Goal: Task Accomplishment & Management: Manage account settings

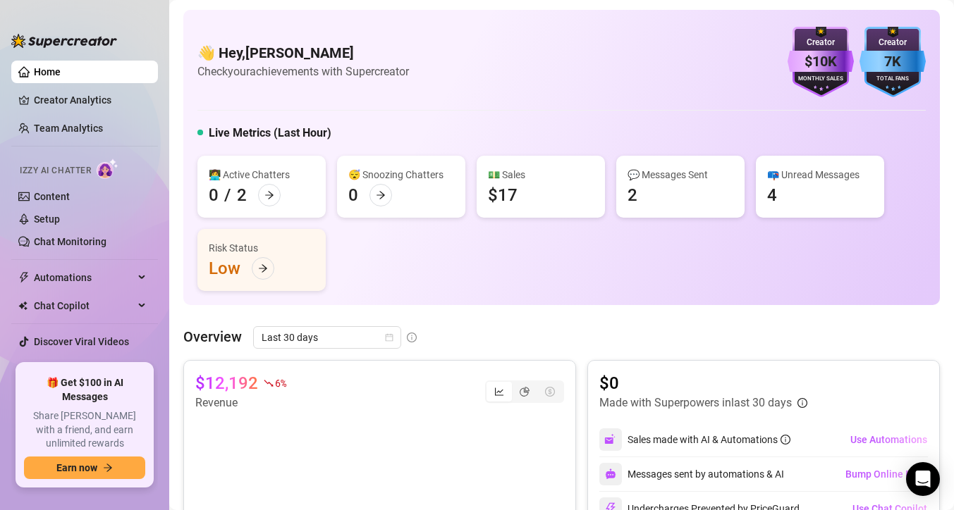
scroll to position [26, 0]
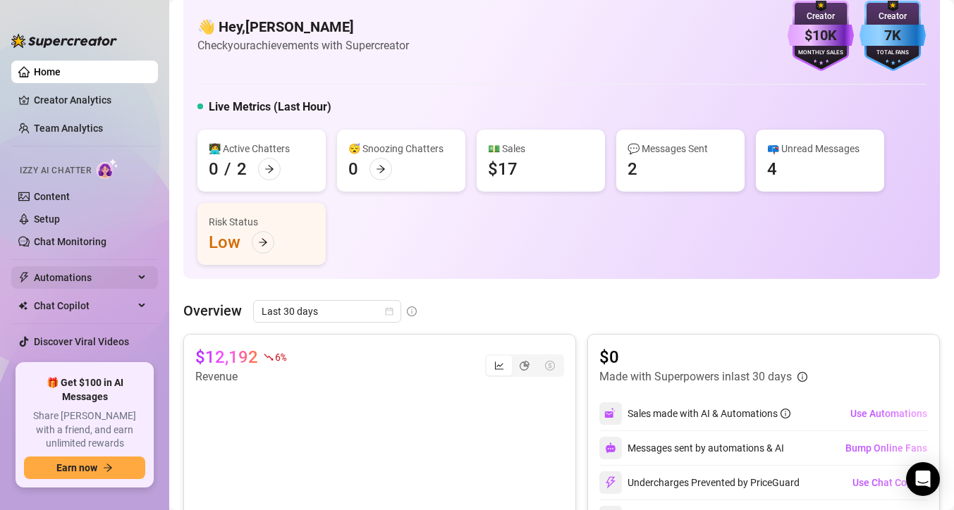
click at [101, 280] on span "Automations" at bounding box center [84, 277] width 100 height 23
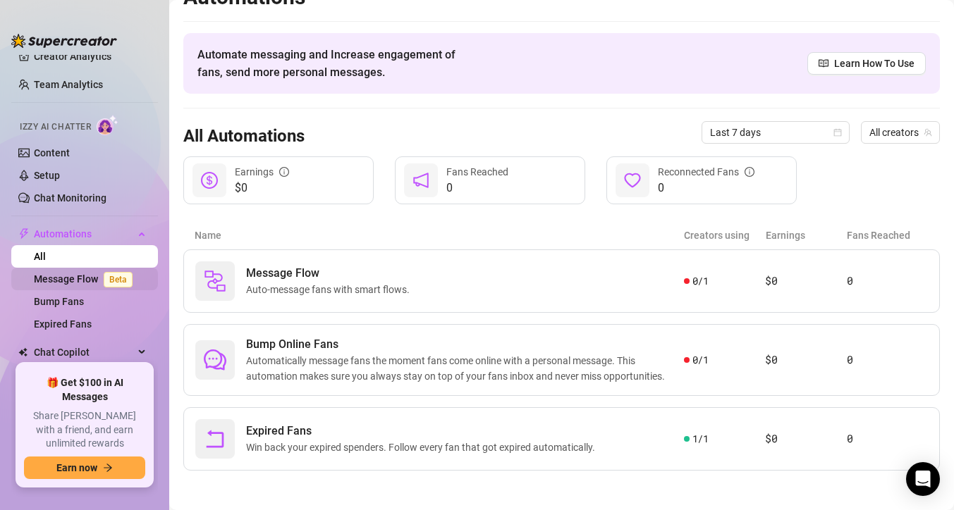
scroll to position [46, 0]
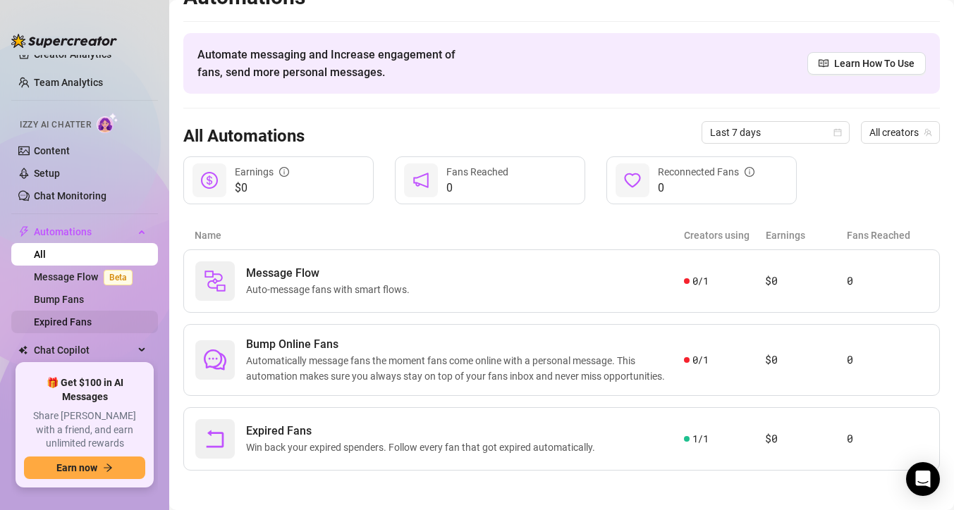
click at [90, 319] on link "Expired Fans" at bounding box center [63, 321] width 58 height 11
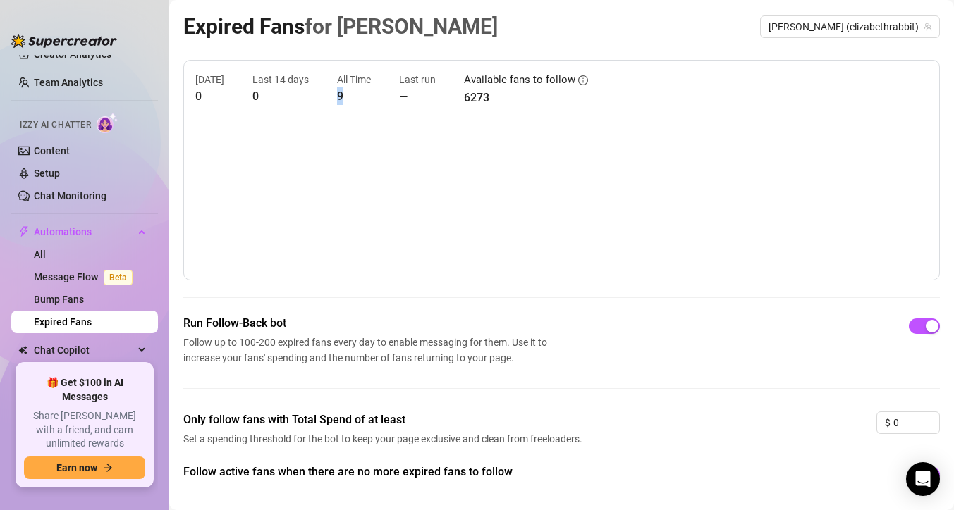
drag, startPoint x: 338, startPoint y: 96, endPoint x: 322, endPoint y: 96, distance: 15.5
click at [322, 96] on div "Today 0 Last 14 days 0 All Time 9 Last run — Available fans to follow 6273" at bounding box center [561, 89] width 732 height 35
click at [578, 75] on icon "info-circle" at bounding box center [583, 80] width 10 height 10
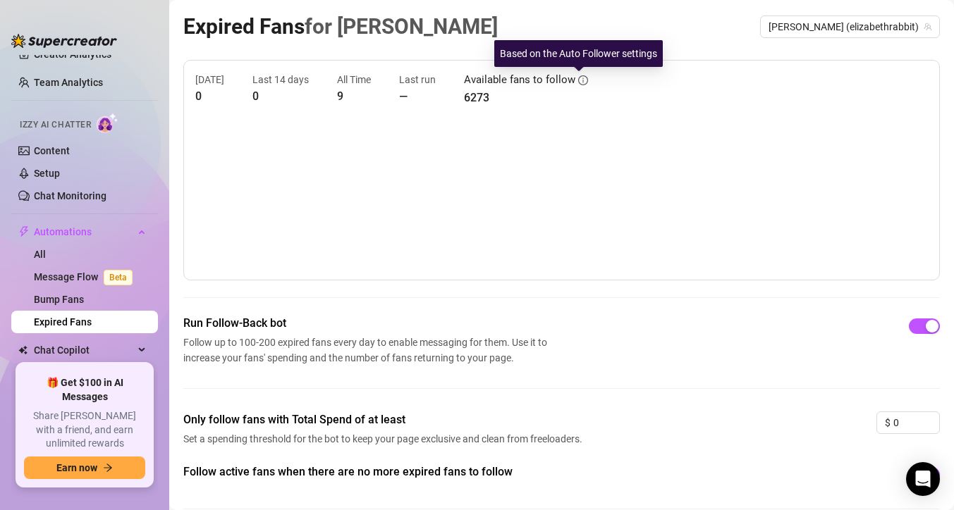
click at [578, 75] on icon "info-circle" at bounding box center [583, 80] width 10 height 10
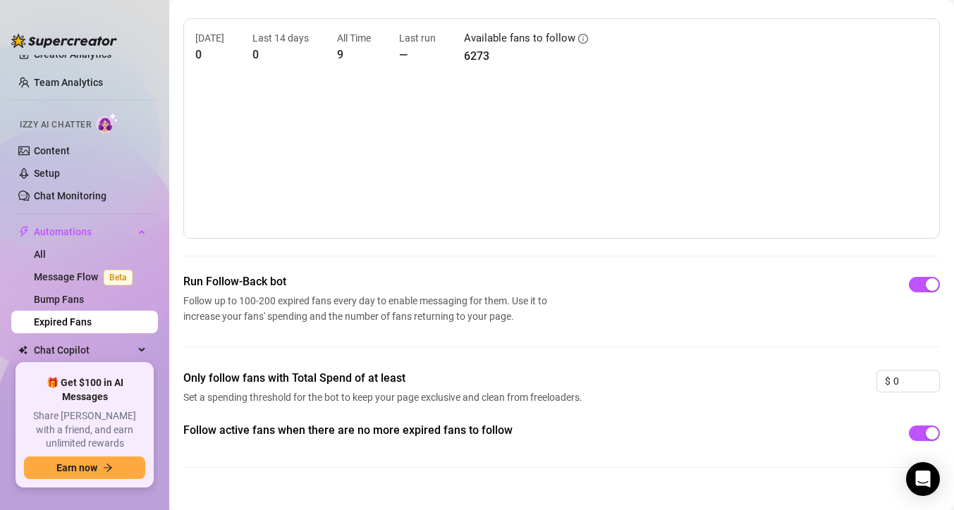
scroll to position [46, 0]
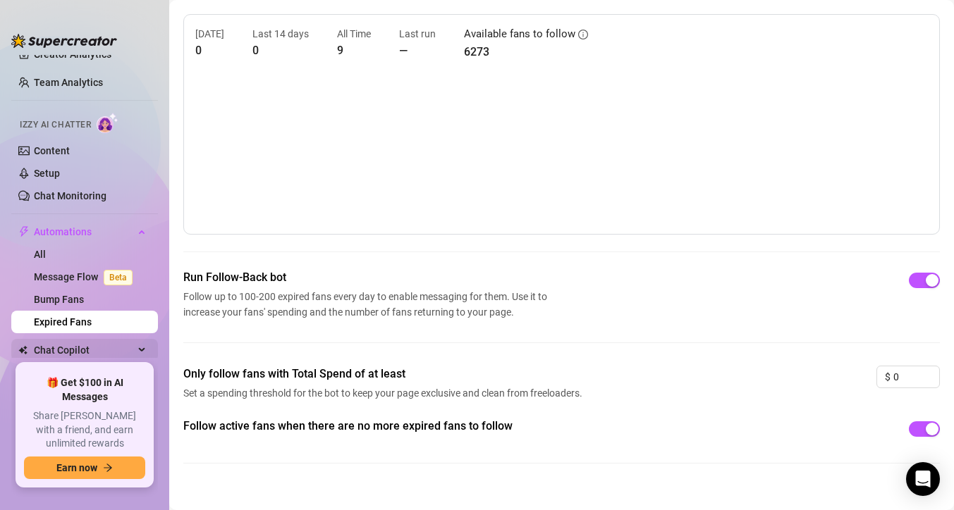
click at [106, 346] on span "Chat Copilot" at bounding box center [84, 350] width 100 height 23
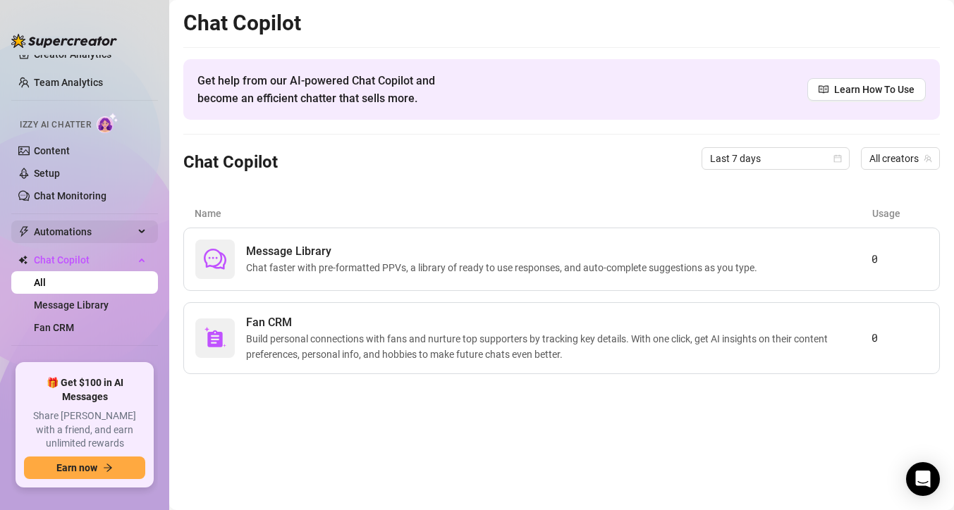
click at [109, 226] on span "Automations" at bounding box center [84, 232] width 100 height 23
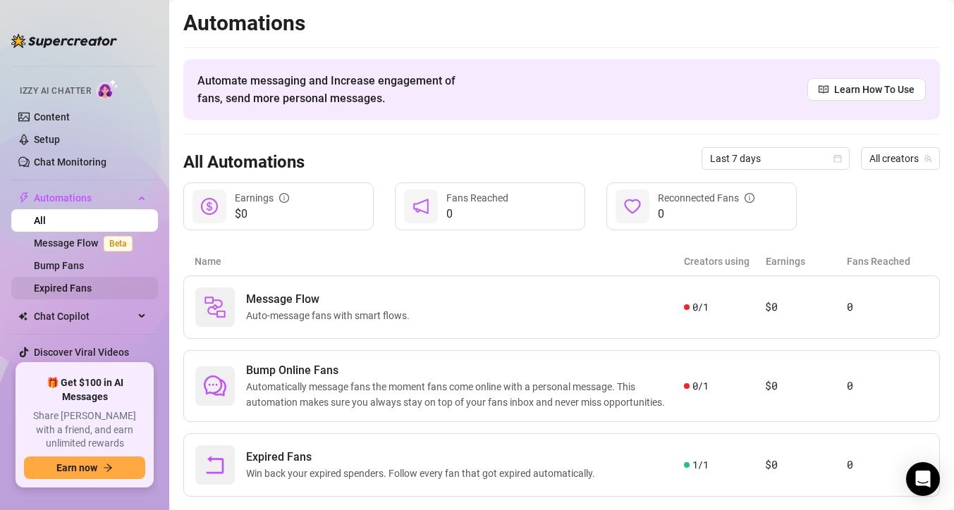
scroll to position [82, 0]
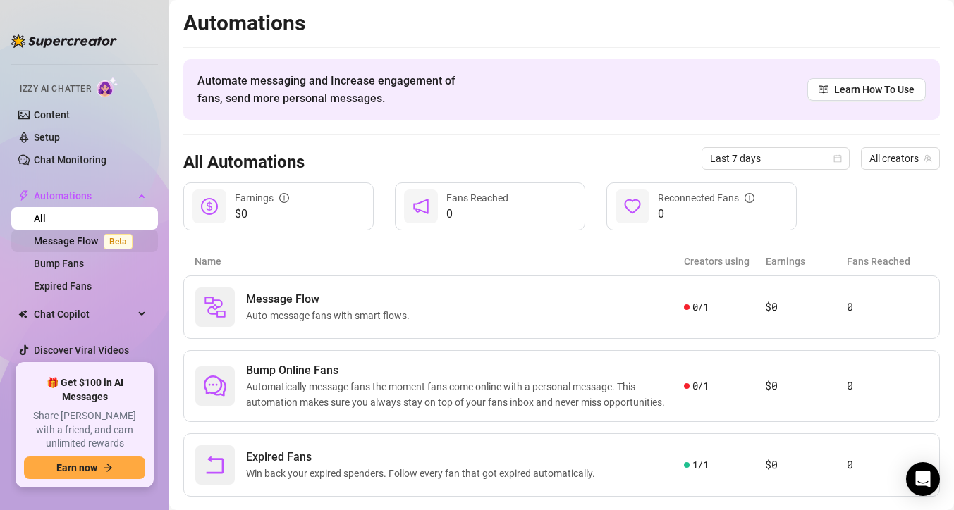
click at [85, 240] on link "Message Flow Beta" at bounding box center [86, 240] width 104 height 11
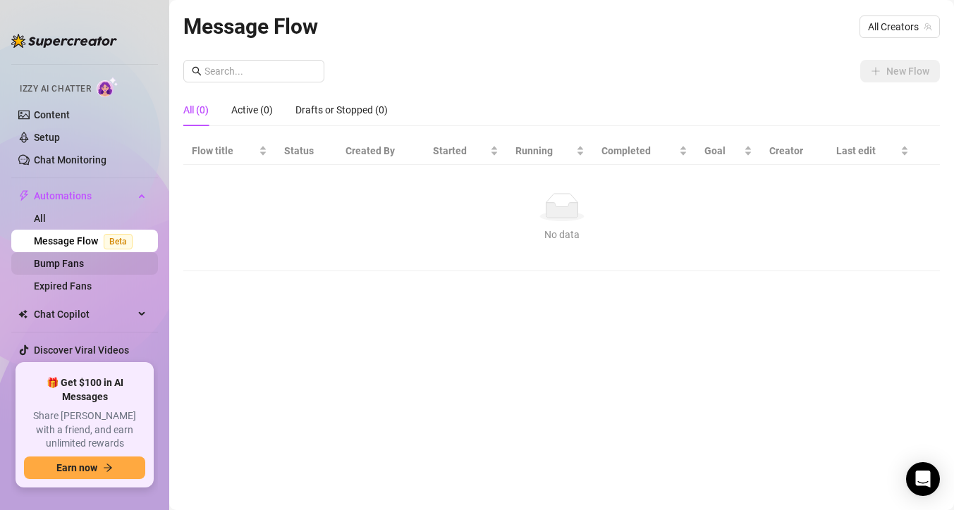
click at [55, 269] on link "Bump Fans" at bounding box center [59, 263] width 50 height 11
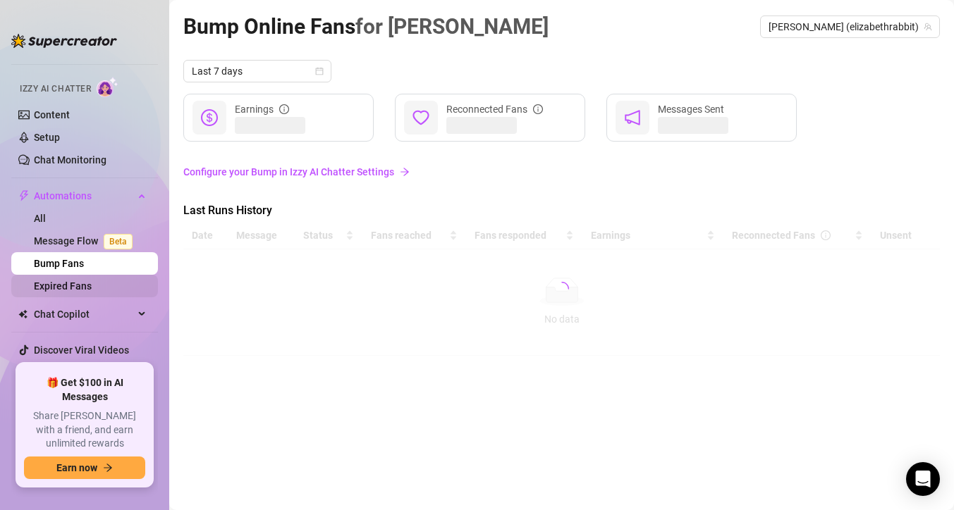
click at [64, 285] on link "Expired Fans" at bounding box center [63, 285] width 58 height 11
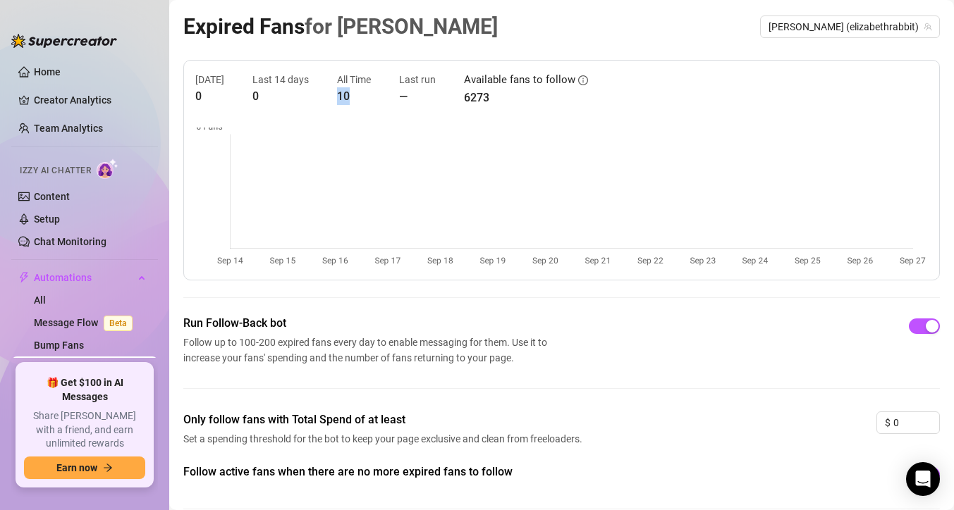
drag, startPoint x: 344, startPoint y: 94, endPoint x: 331, endPoint y: 95, distance: 13.4
click at [331, 95] on div "[DATE] 0 Last 14 days 0 All Time 10 Last run — Available fans to follow 6273" at bounding box center [561, 89] width 732 height 35
click at [344, 120] on div "[DATE] 0 Last 14 days 0 All Time 10 Last run — Available fans to follow 6273" at bounding box center [561, 170] width 756 height 221
click at [932, 322] on div "button" at bounding box center [931, 326] width 13 height 13
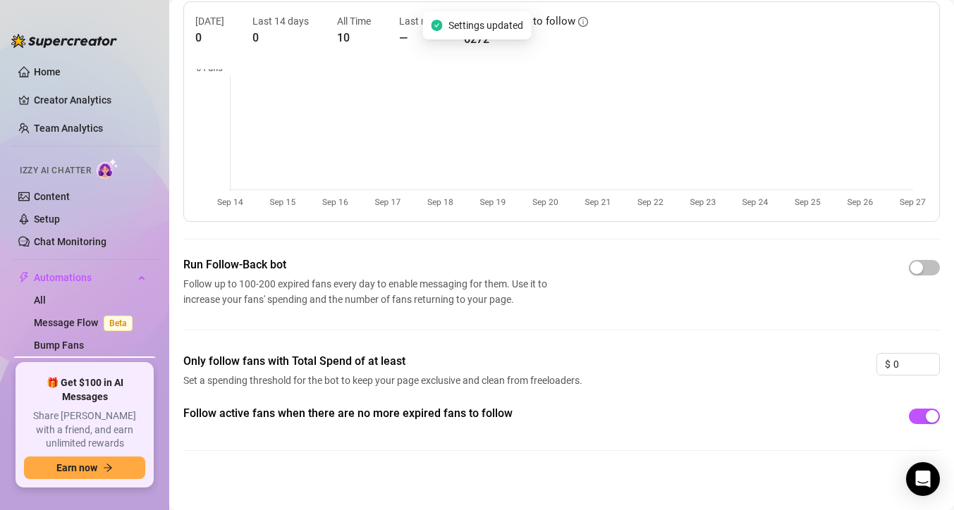
scroll to position [64, 0]
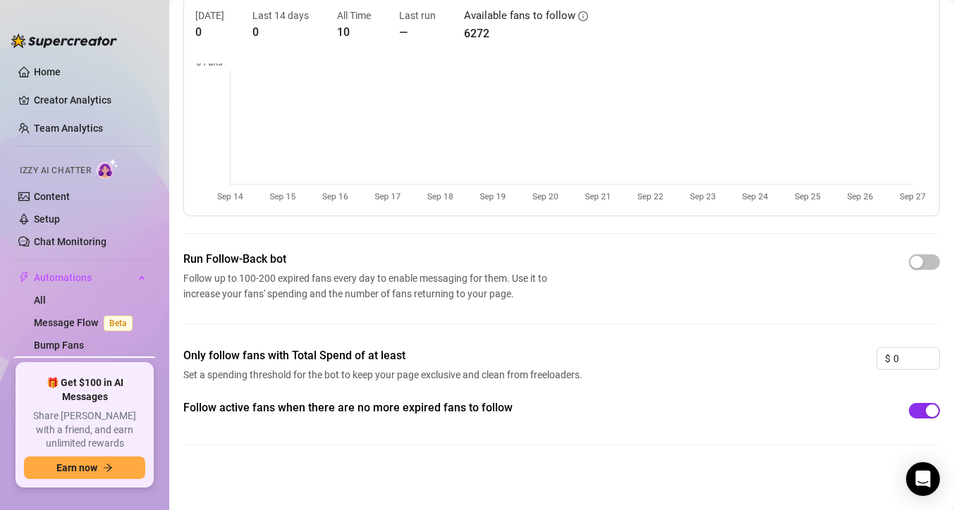
click at [927, 411] on div "button" at bounding box center [931, 411] width 13 height 13
click at [43, 66] on link "Home" at bounding box center [47, 71] width 27 height 11
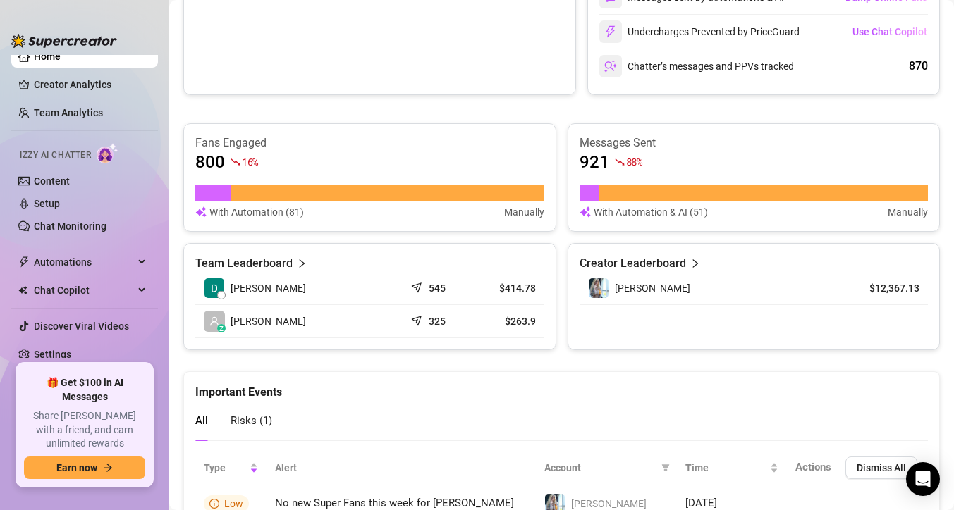
scroll to position [544, 0]
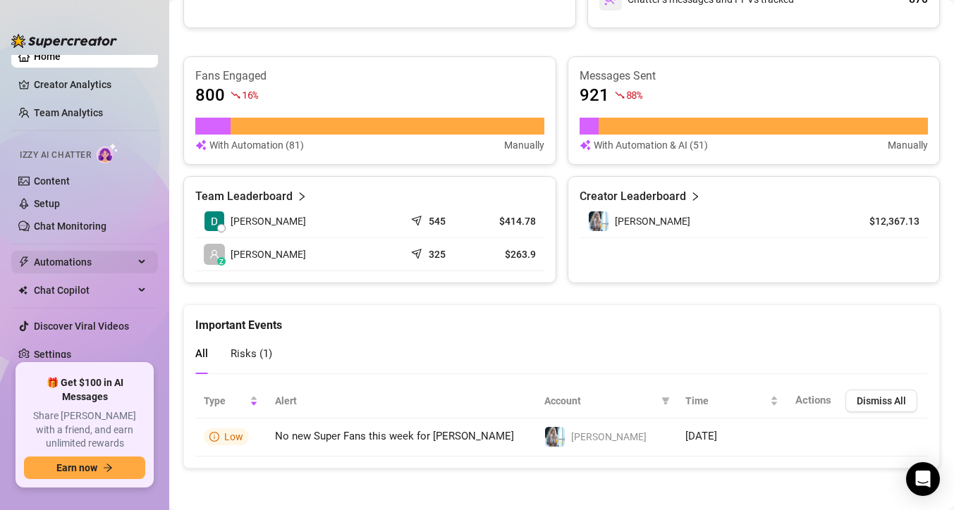
click at [94, 260] on span "Automations" at bounding box center [84, 262] width 100 height 23
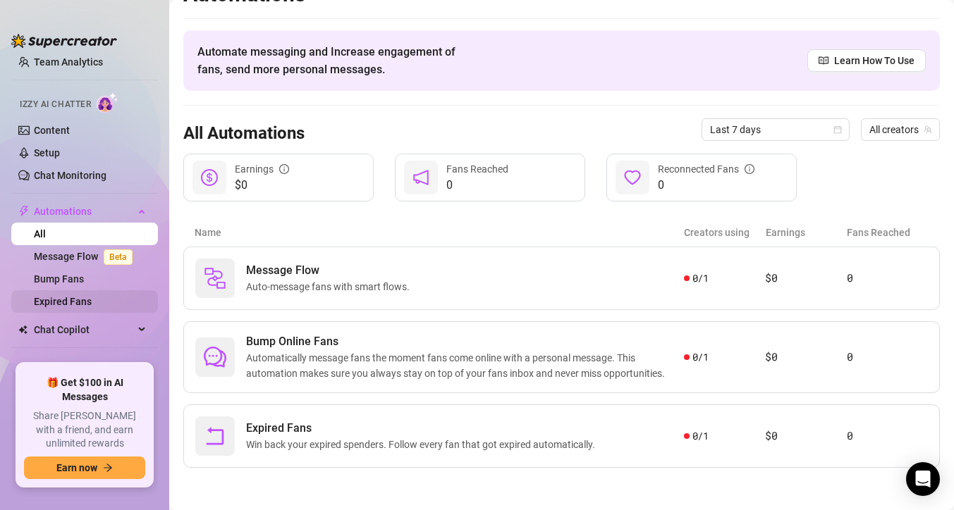
scroll to position [70, 0]
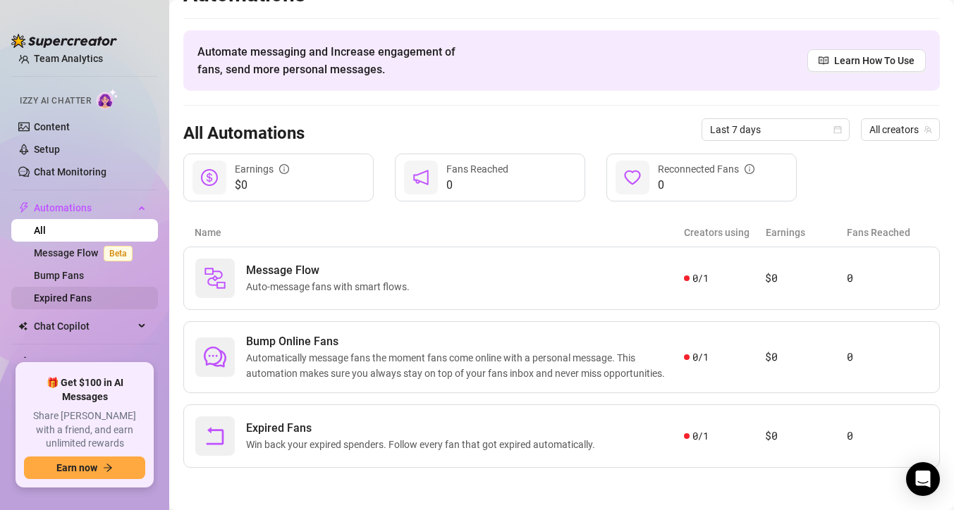
click at [85, 303] on link "Expired Fans" at bounding box center [63, 297] width 58 height 11
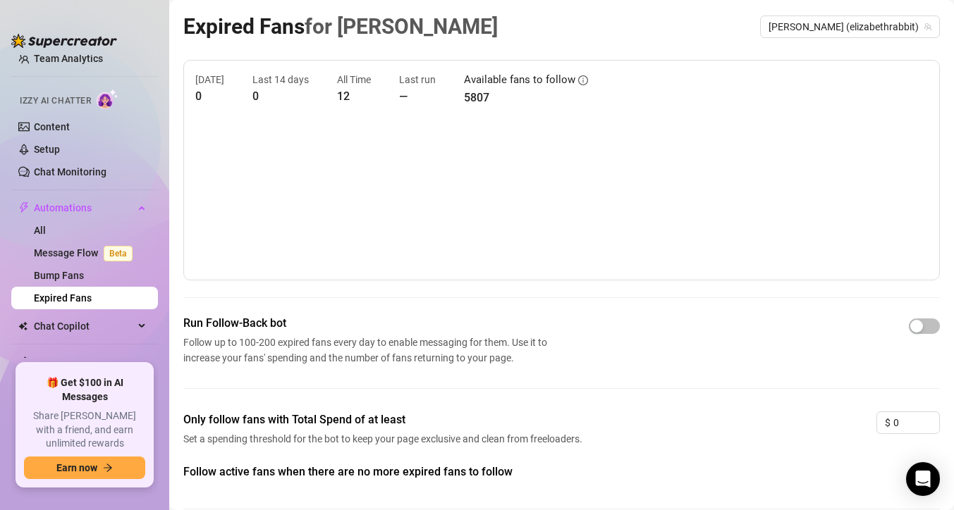
click at [342, 94] on article "12" at bounding box center [354, 96] width 34 height 18
drag, startPoint x: 346, startPoint y: 95, endPoint x: 263, endPoint y: 94, distance: 83.2
click at [261, 92] on div "[DATE] 0 Last 14 days 0 All Time 12 Last run — Available fans to follow 5807" at bounding box center [561, 89] width 732 height 35
click at [817, 30] on span "[PERSON_NAME] (elizabethrabbit)" at bounding box center [849, 26] width 163 height 21
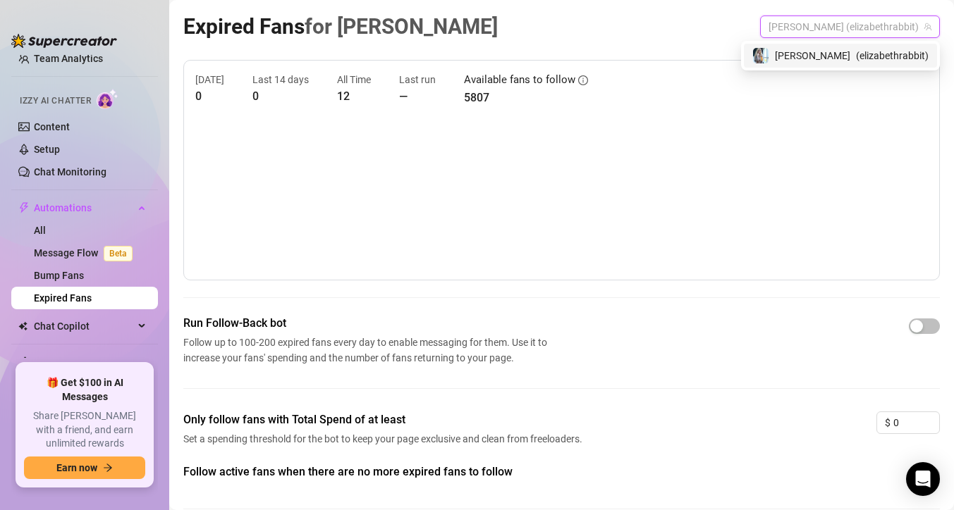
click at [817, 30] on span "[PERSON_NAME] (elizabethrabbit)" at bounding box center [849, 26] width 163 height 21
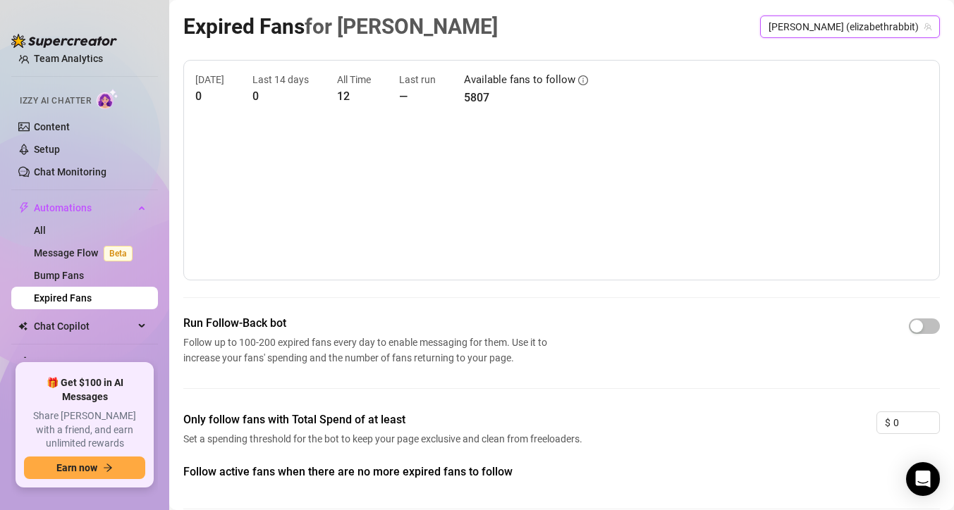
scroll to position [64, 0]
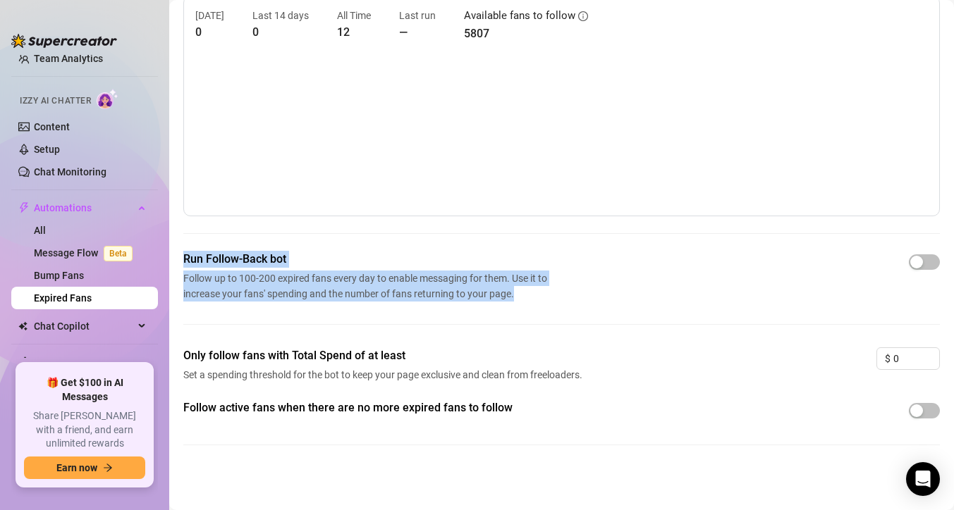
drag, startPoint x: 185, startPoint y: 259, endPoint x: 510, endPoint y: 313, distance: 329.3
click at [510, 313] on div "Run Follow-Back bot Follow up to 100-200 expired fans every day to enable messa…" at bounding box center [561, 299] width 756 height 97
copy div "Run Follow-Back bot Follow up to 100-200 expired fans every day to enable messa…"
click at [275, 154] on canvas at bounding box center [561, 133] width 732 height 141
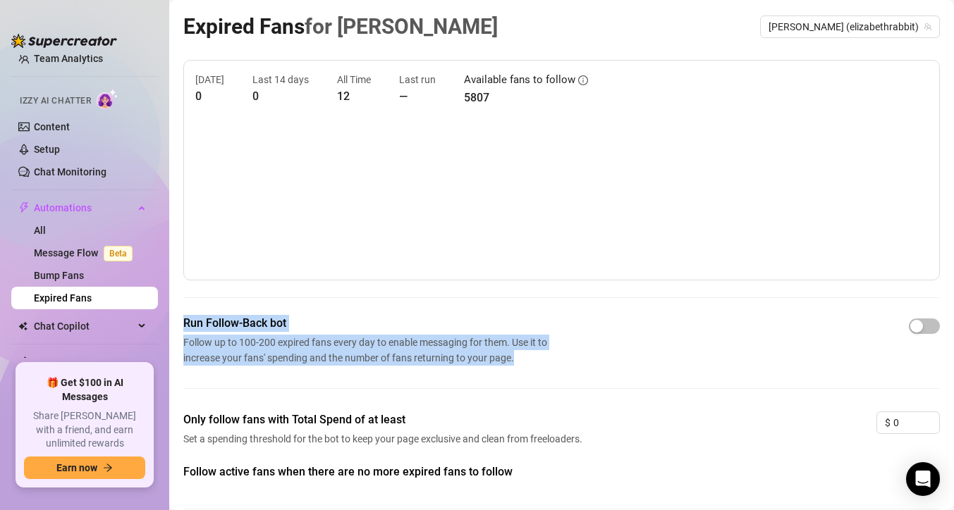
click at [255, 393] on div "Run Follow-Back bot Follow up to 100-200 expired fans every day to enable messa…" at bounding box center [561, 363] width 756 height 97
